Goal: Communication & Community: Answer question/provide support

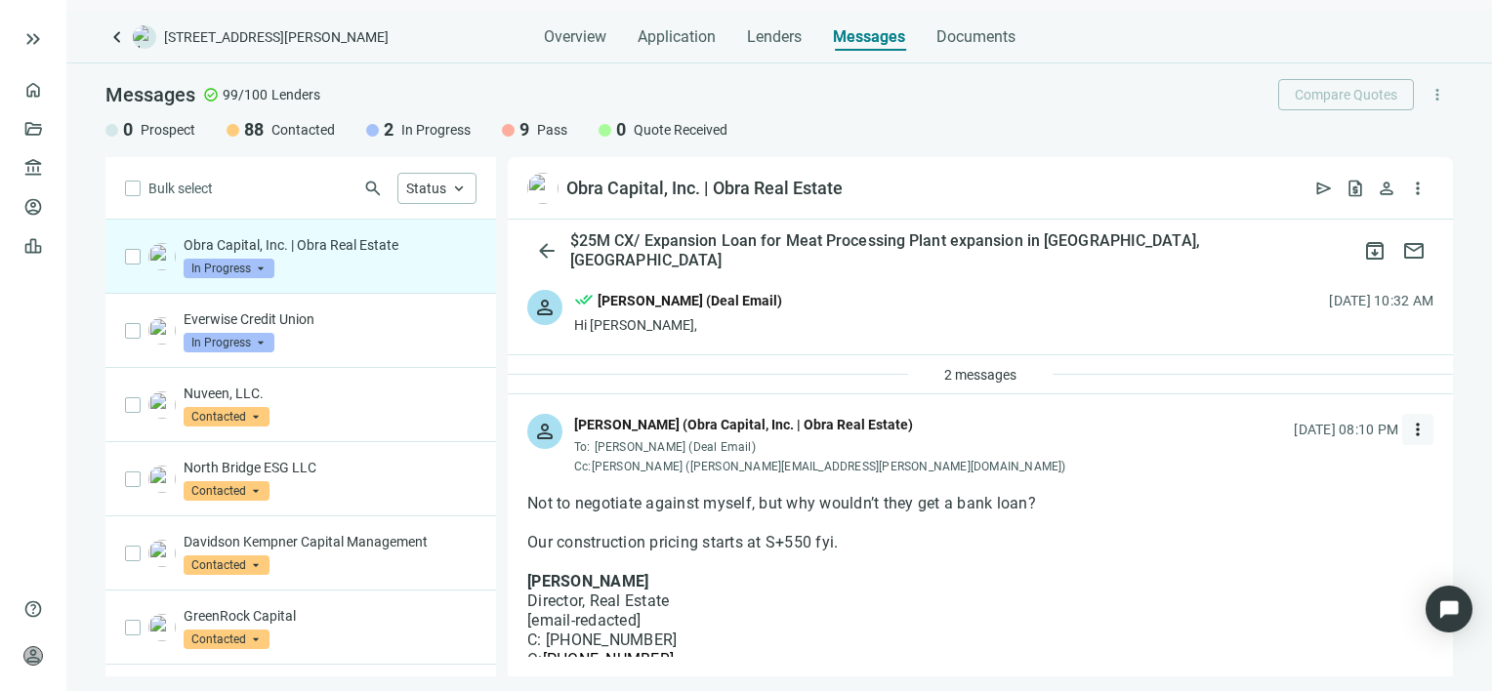
click at [1408, 430] on span "more_vert" at bounding box center [1418, 430] width 20 height 20
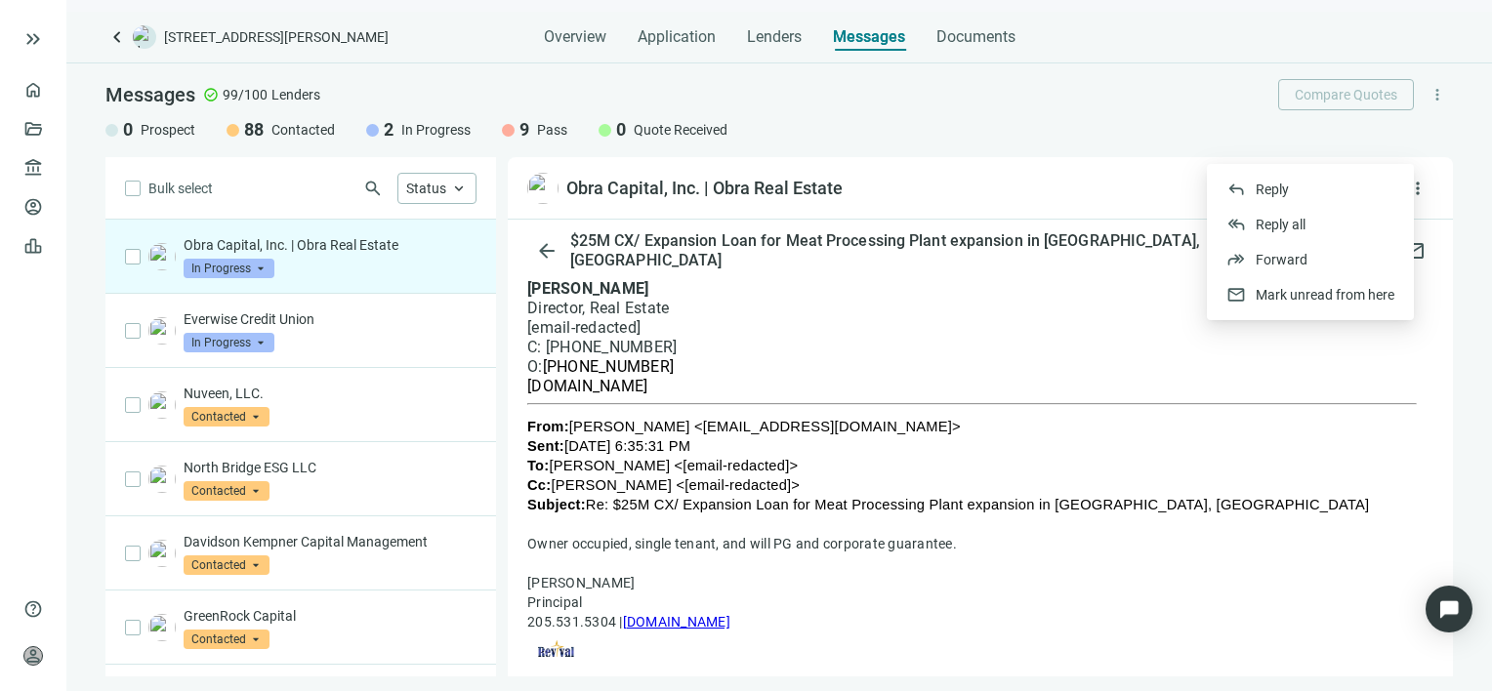
scroll to position [98, 0]
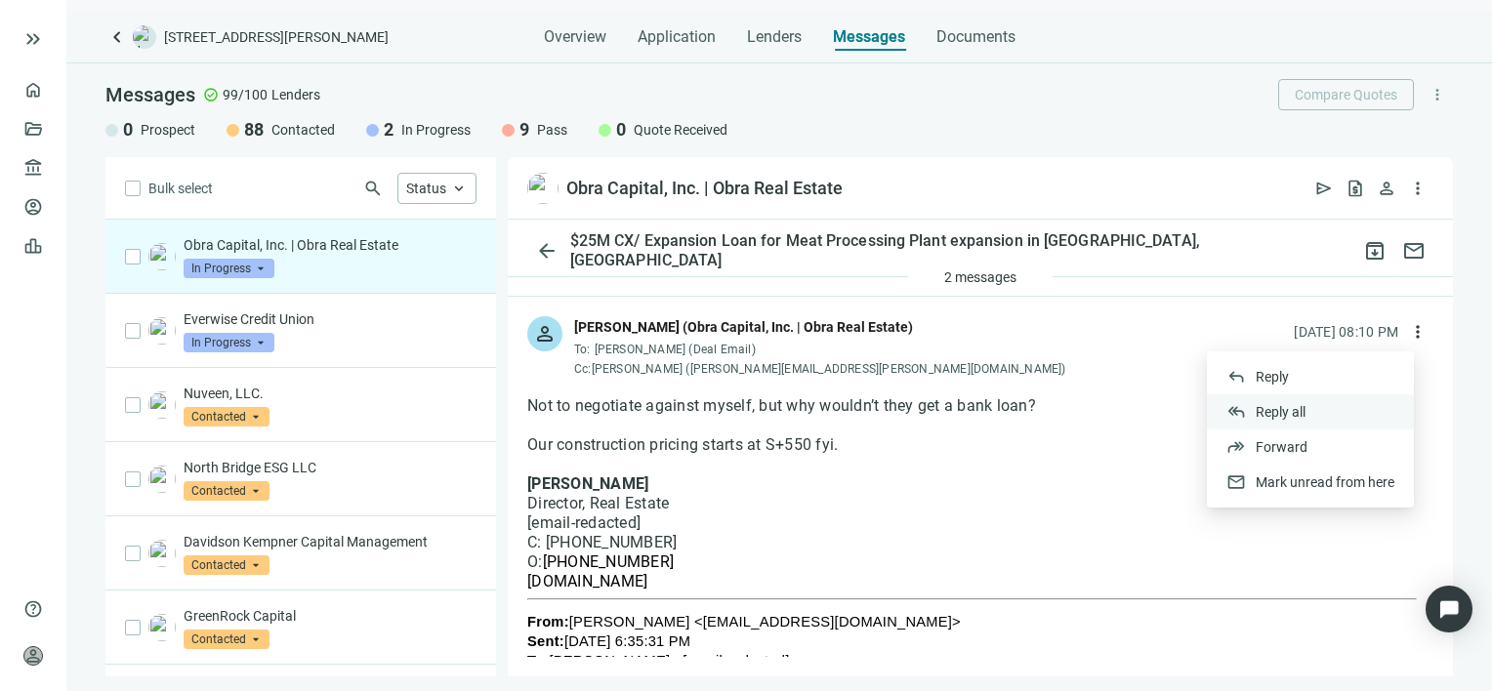
click at [1296, 410] on span "Reply all" at bounding box center [1281, 412] width 50 height 16
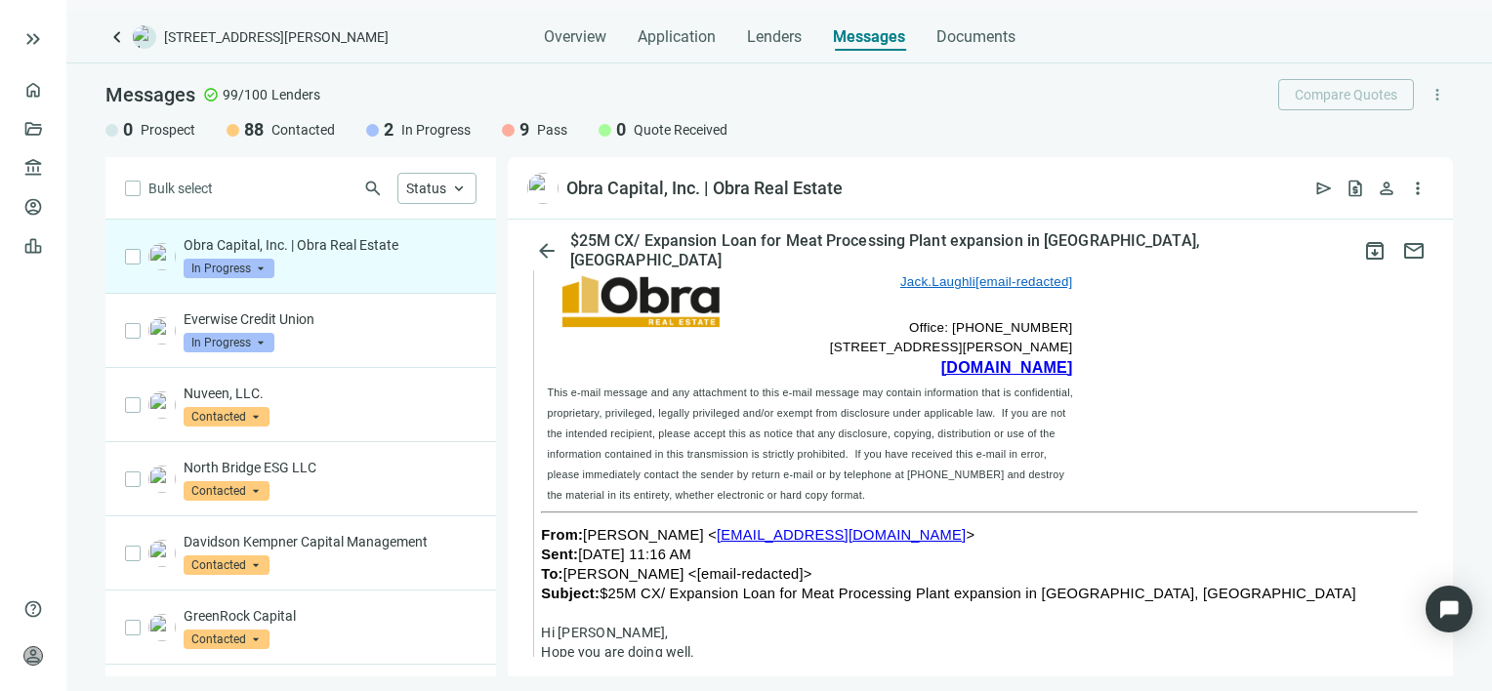
scroll to position [973, 0]
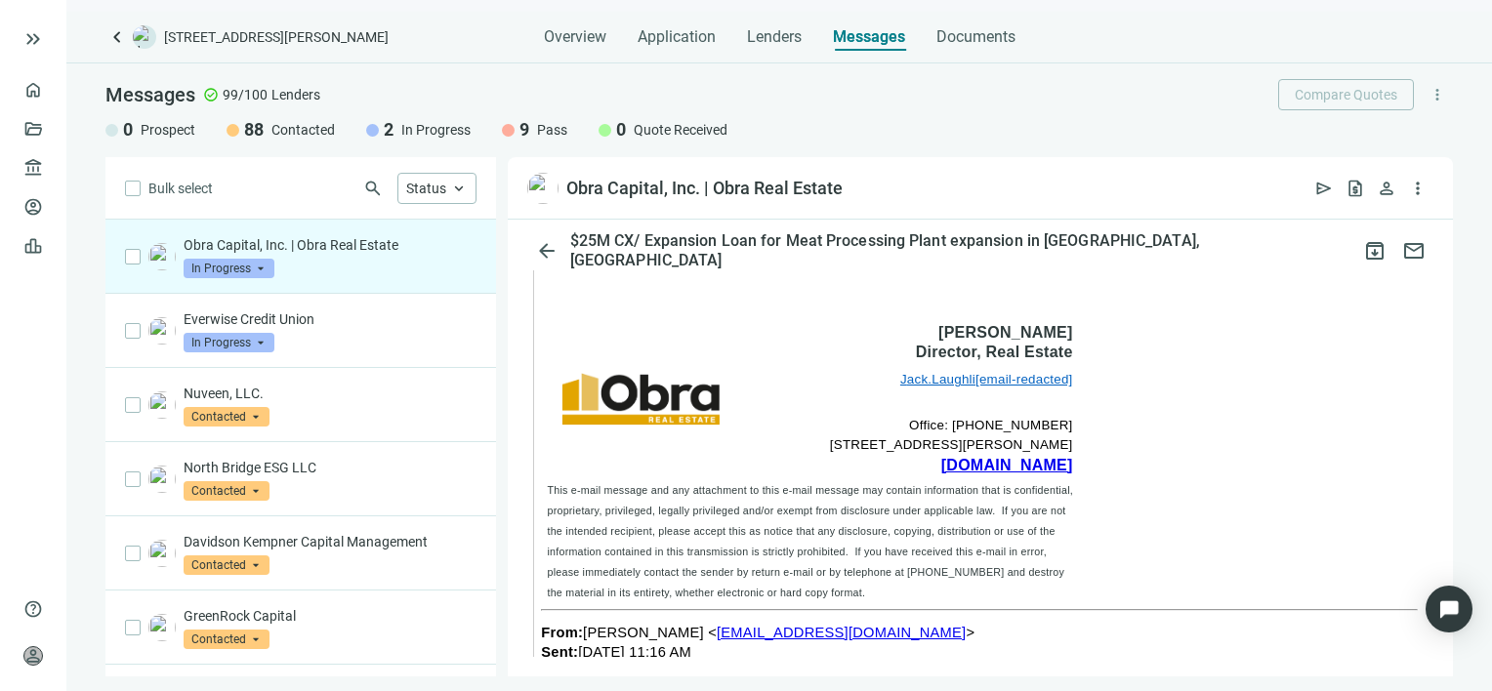
click at [1028, 465] on link "[DOMAIN_NAME]" at bounding box center [1007, 465] width 132 height 17
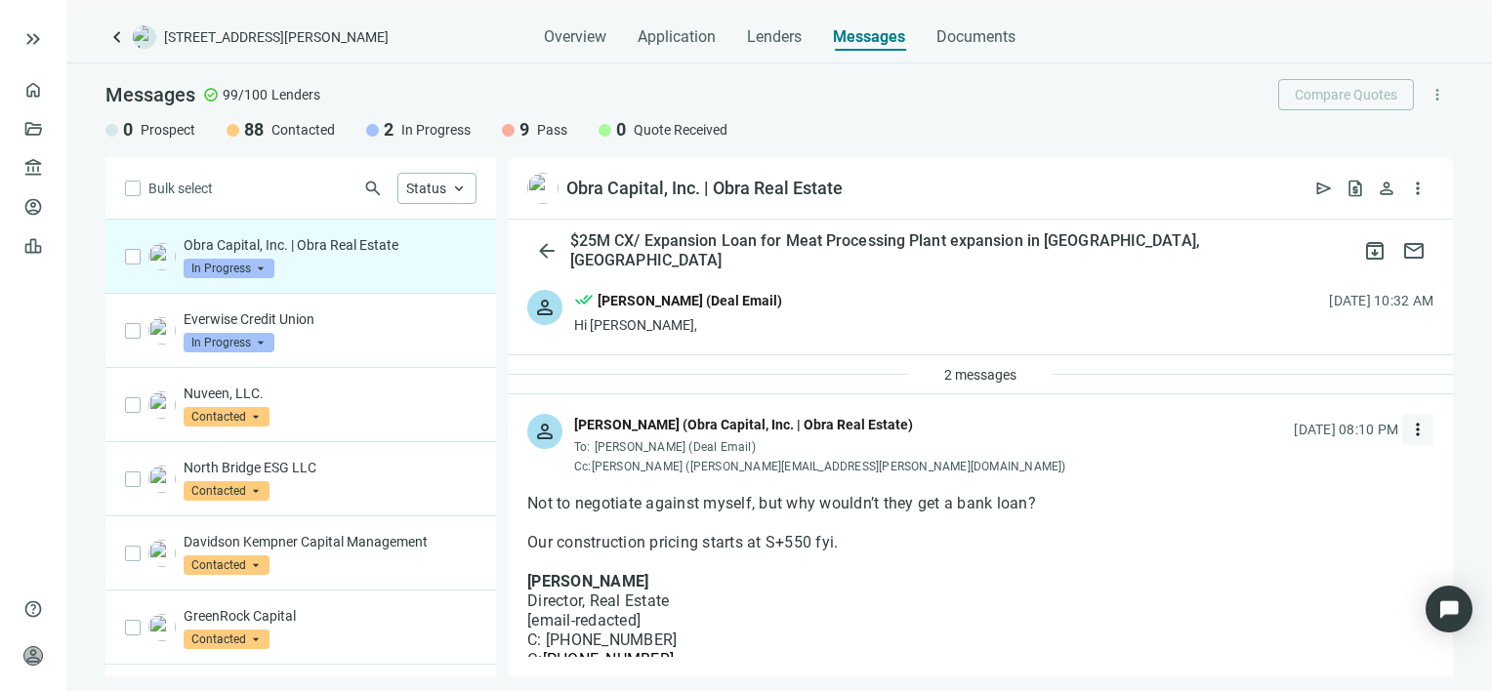
click at [1408, 427] on span "more_vert" at bounding box center [1418, 430] width 20 height 20
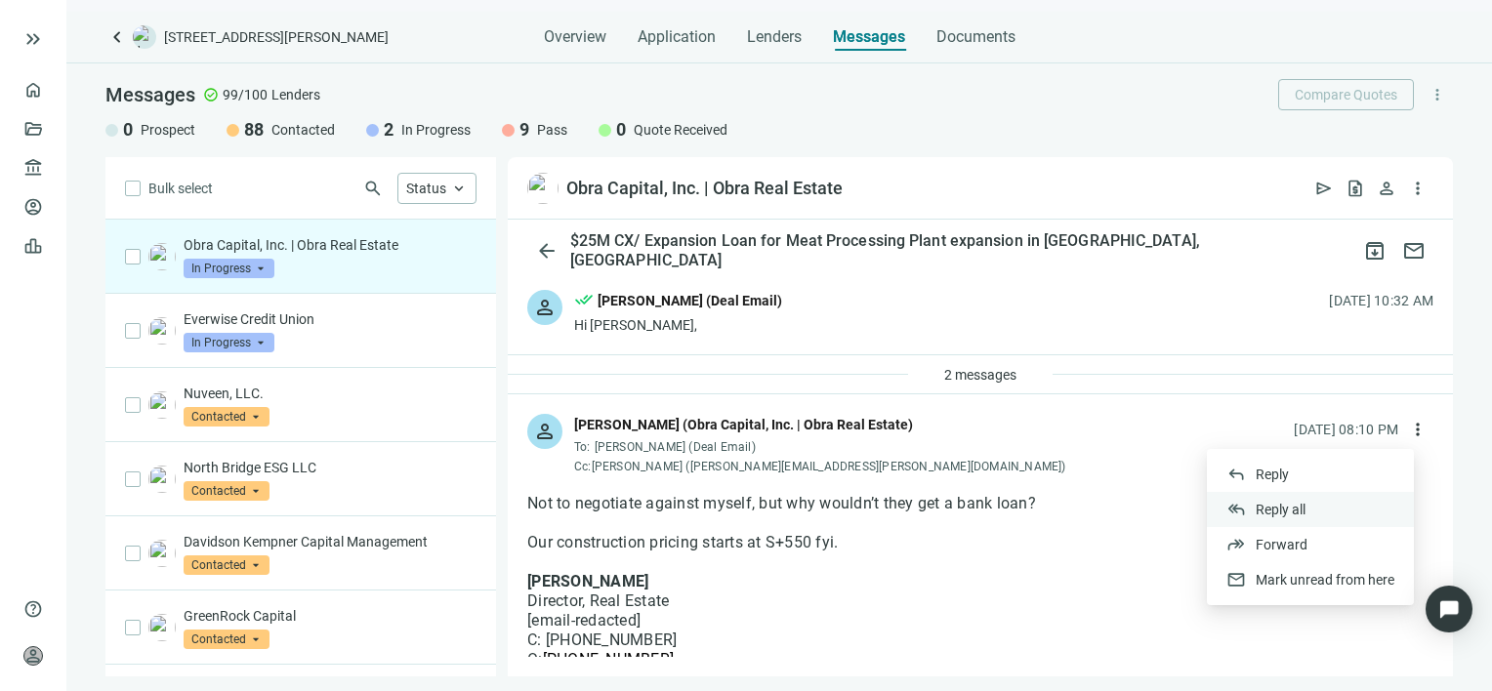
click at [1291, 506] on span "Reply all" at bounding box center [1281, 510] width 50 height 16
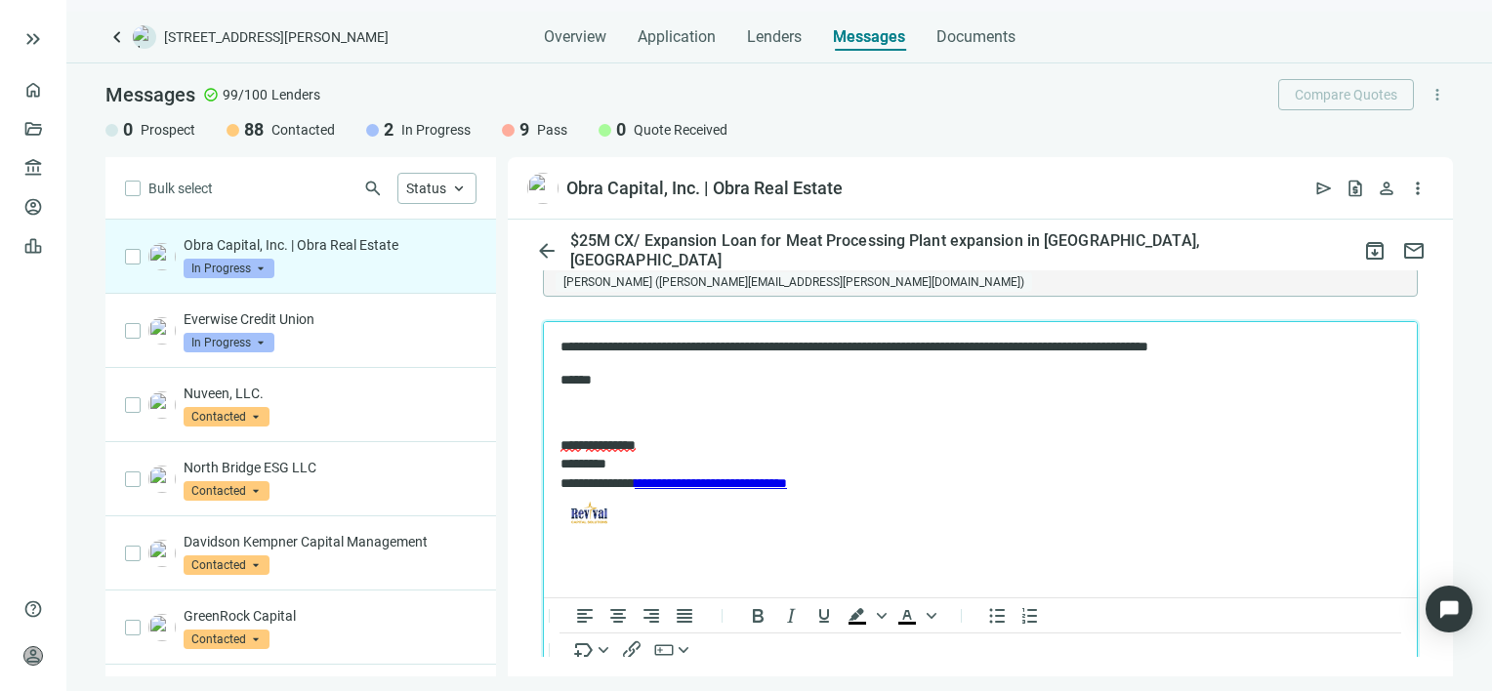
scroll to position [2243, 0]
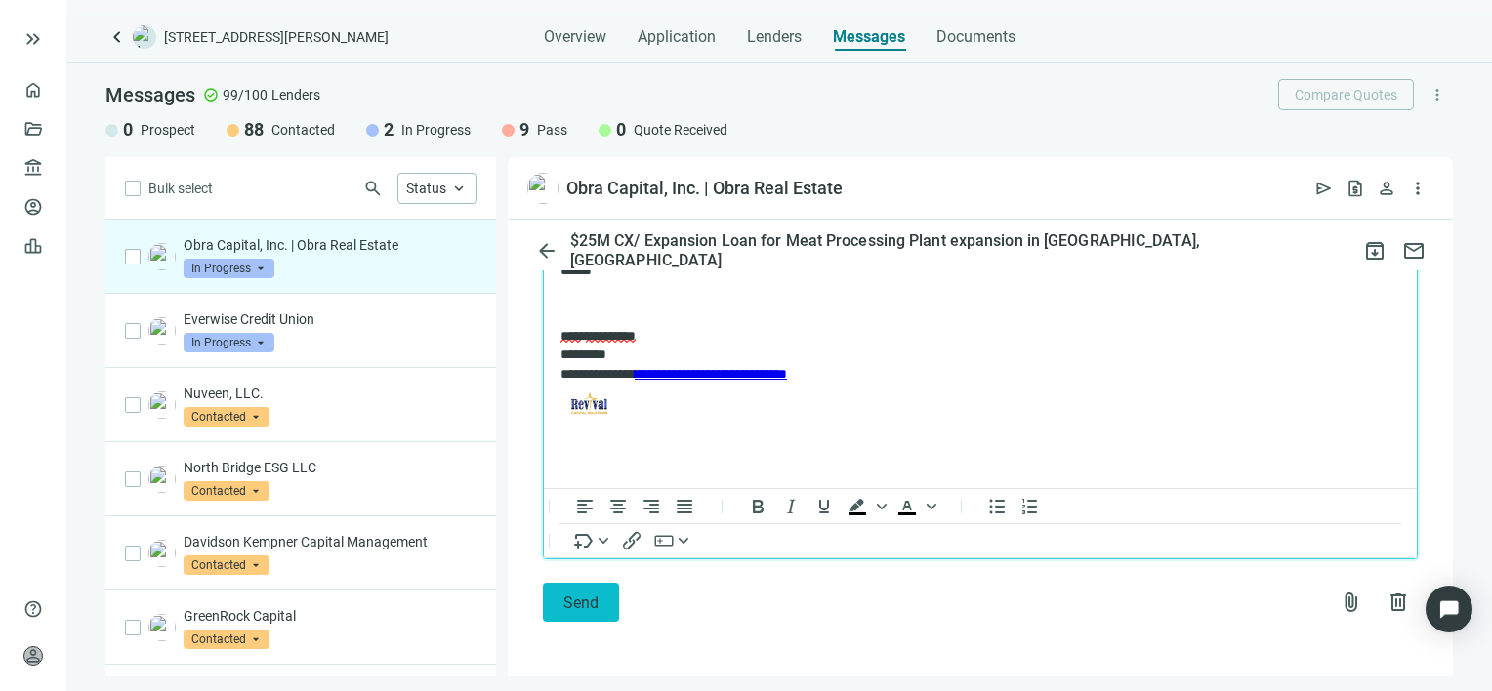
click at [570, 606] on span "Send" at bounding box center [580, 603] width 35 height 19
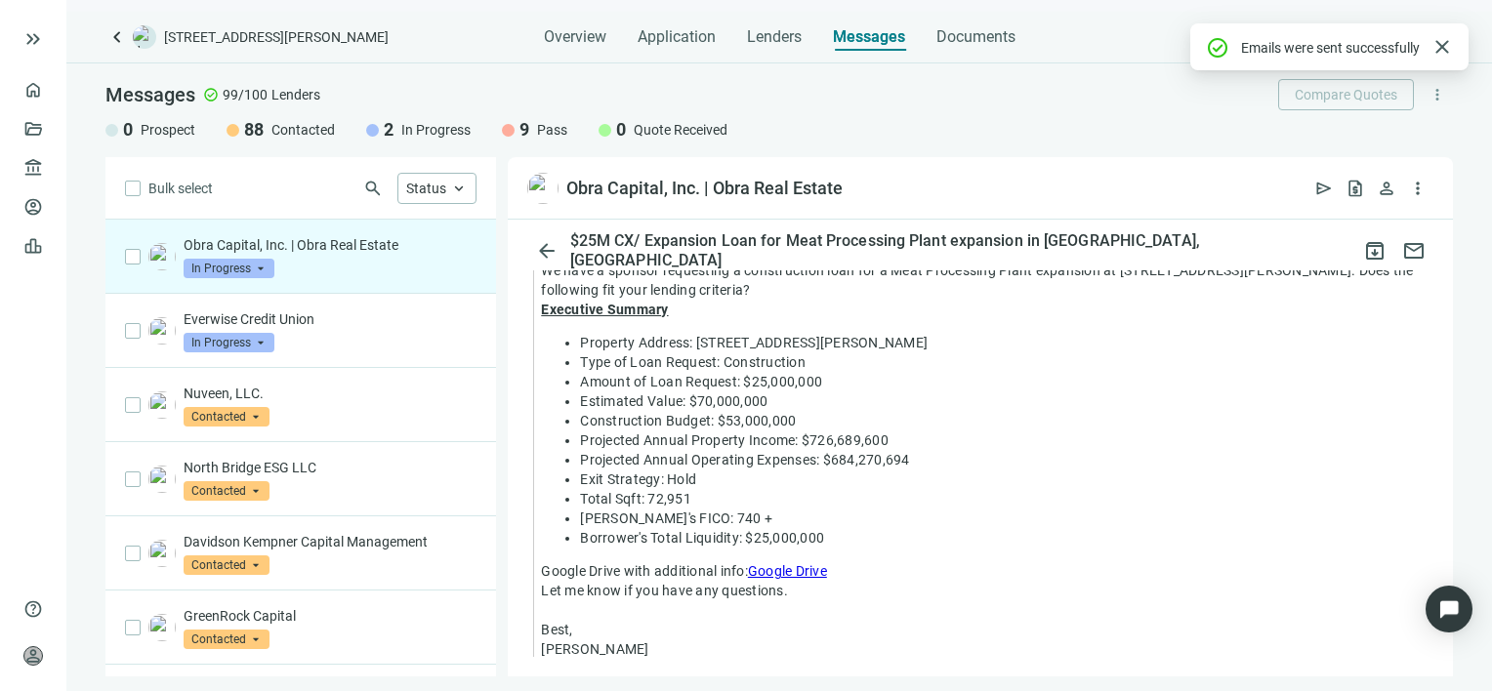
scroll to position [1298, 0]
